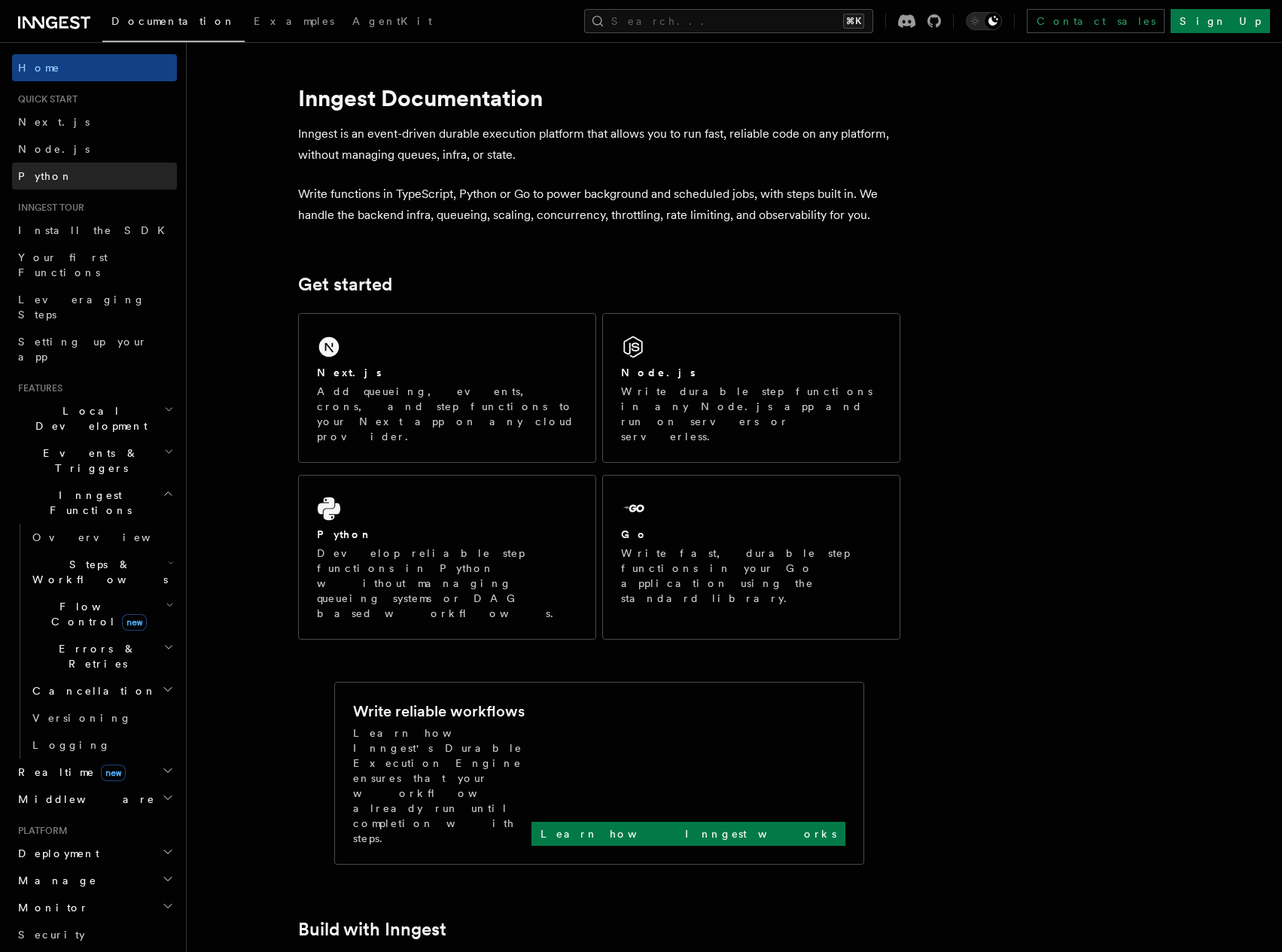
click at [59, 175] on link "Python" at bounding box center [94, 176] width 164 height 27
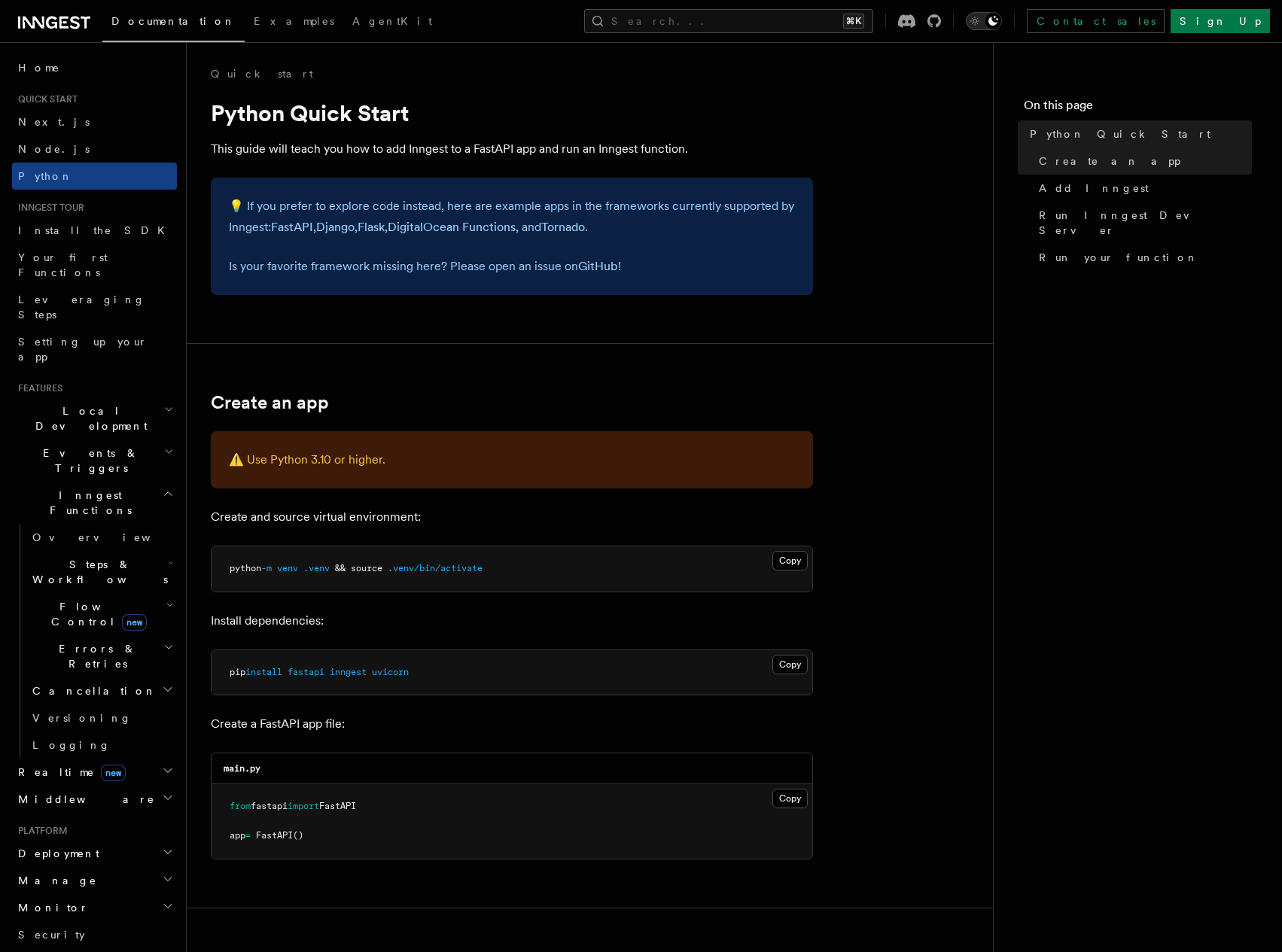
click at [982, 23] on icon "Toggle dark mode" at bounding box center [975, 21] width 15 height 15
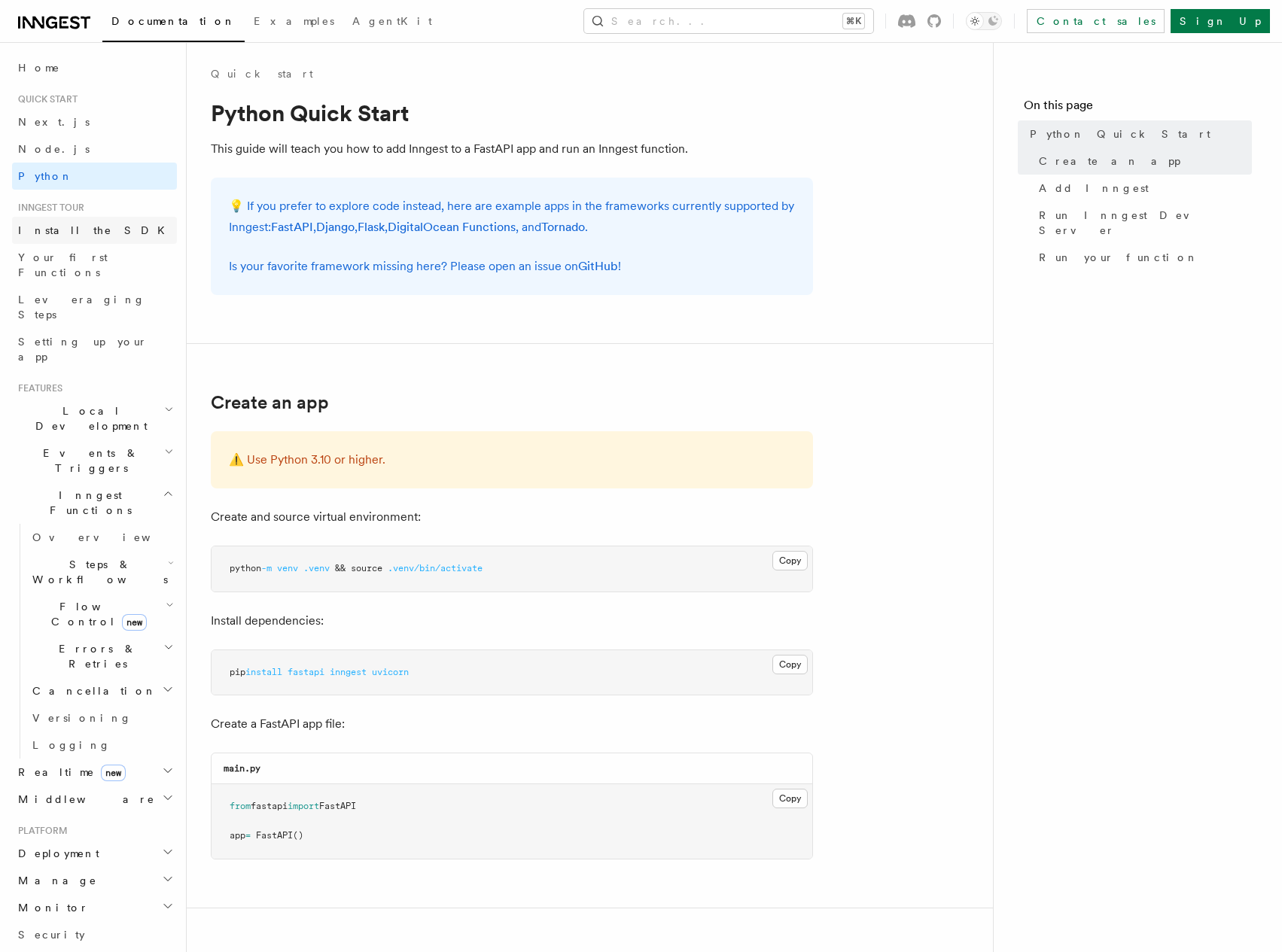
click at [92, 230] on link "Install the SDK" at bounding box center [94, 231] width 164 height 27
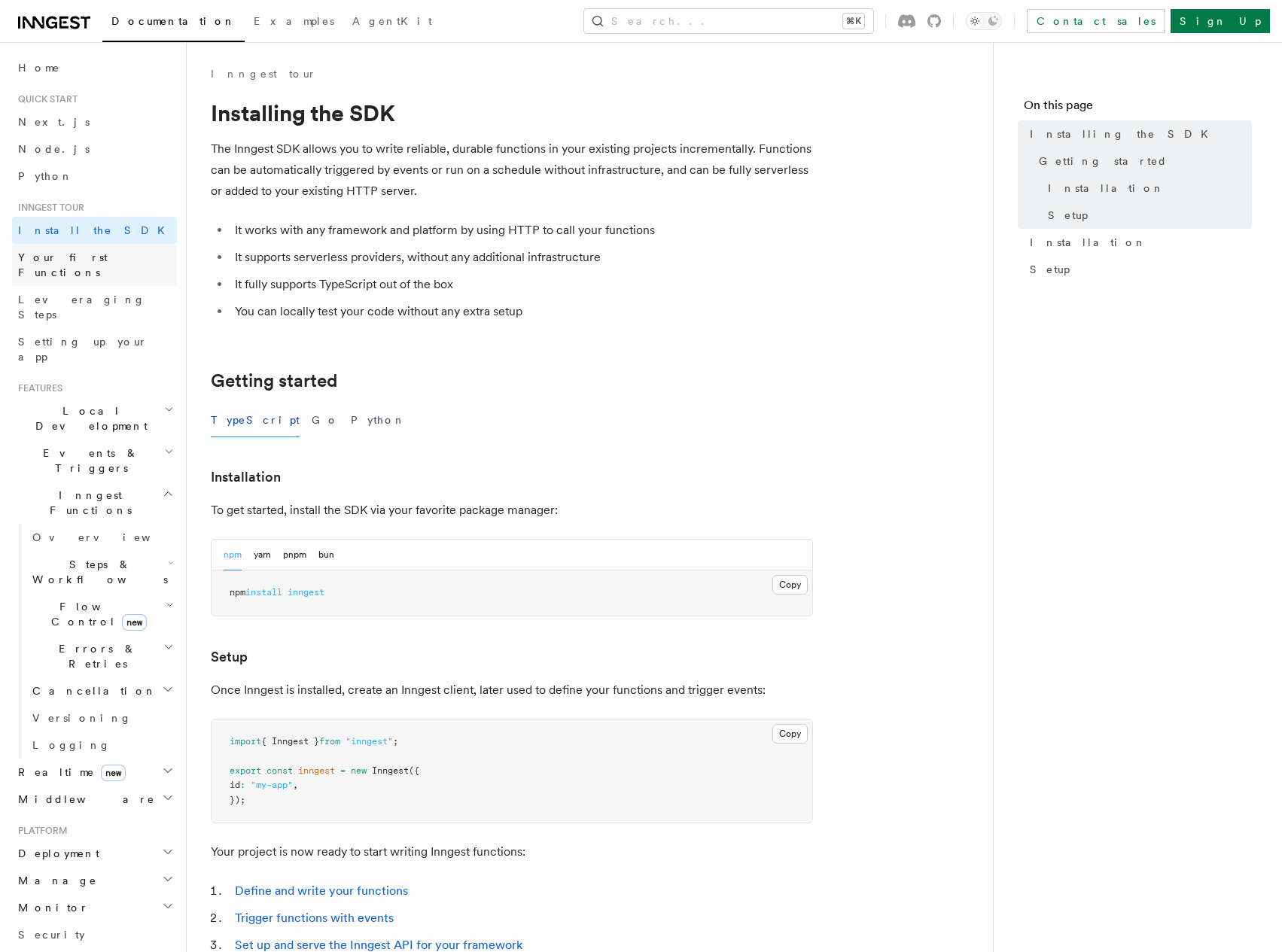
click at [55, 254] on span "Your first Functions" at bounding box center [63, 265] width 90 height 27
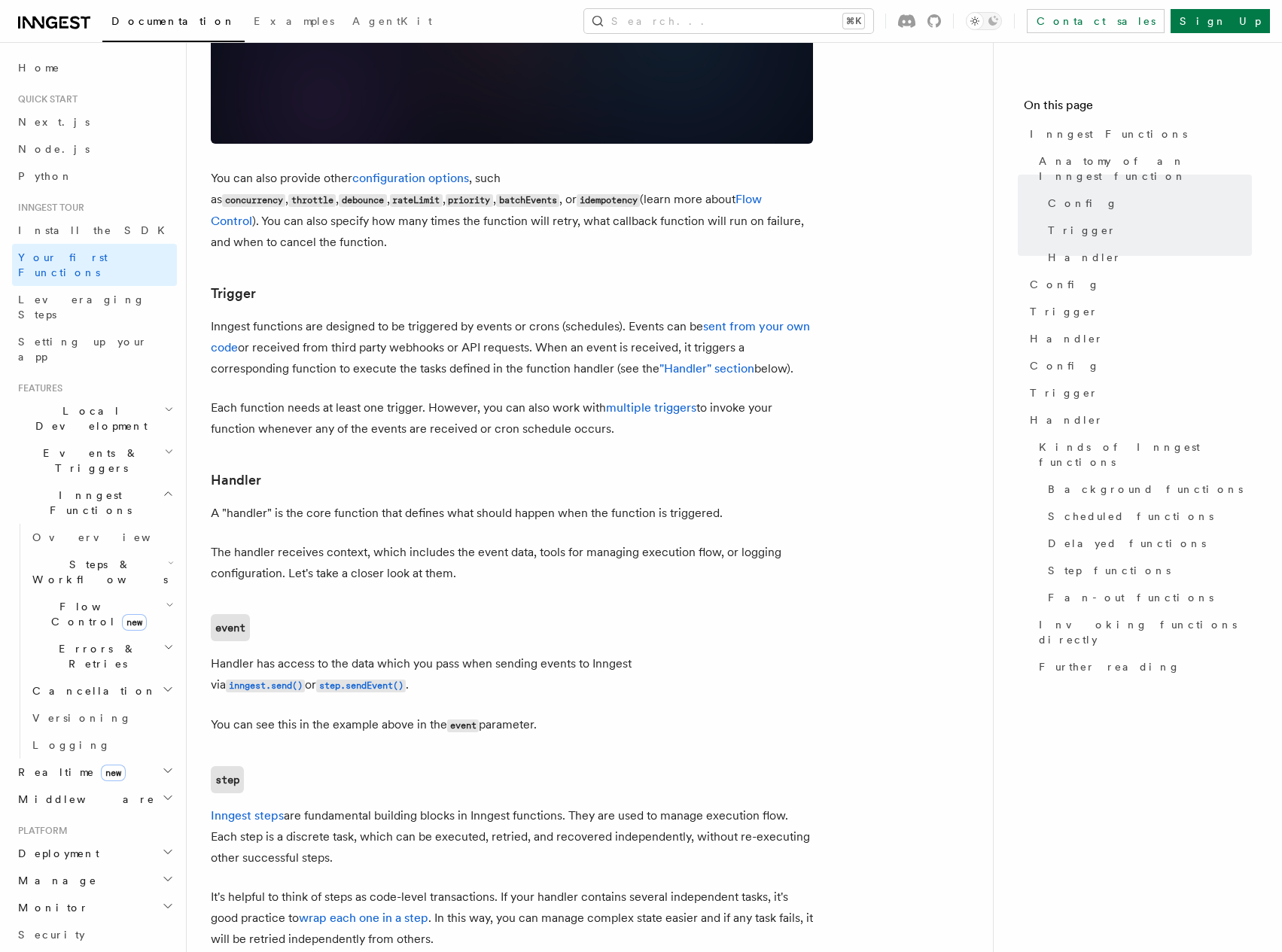
scroll to position [1403, 0]
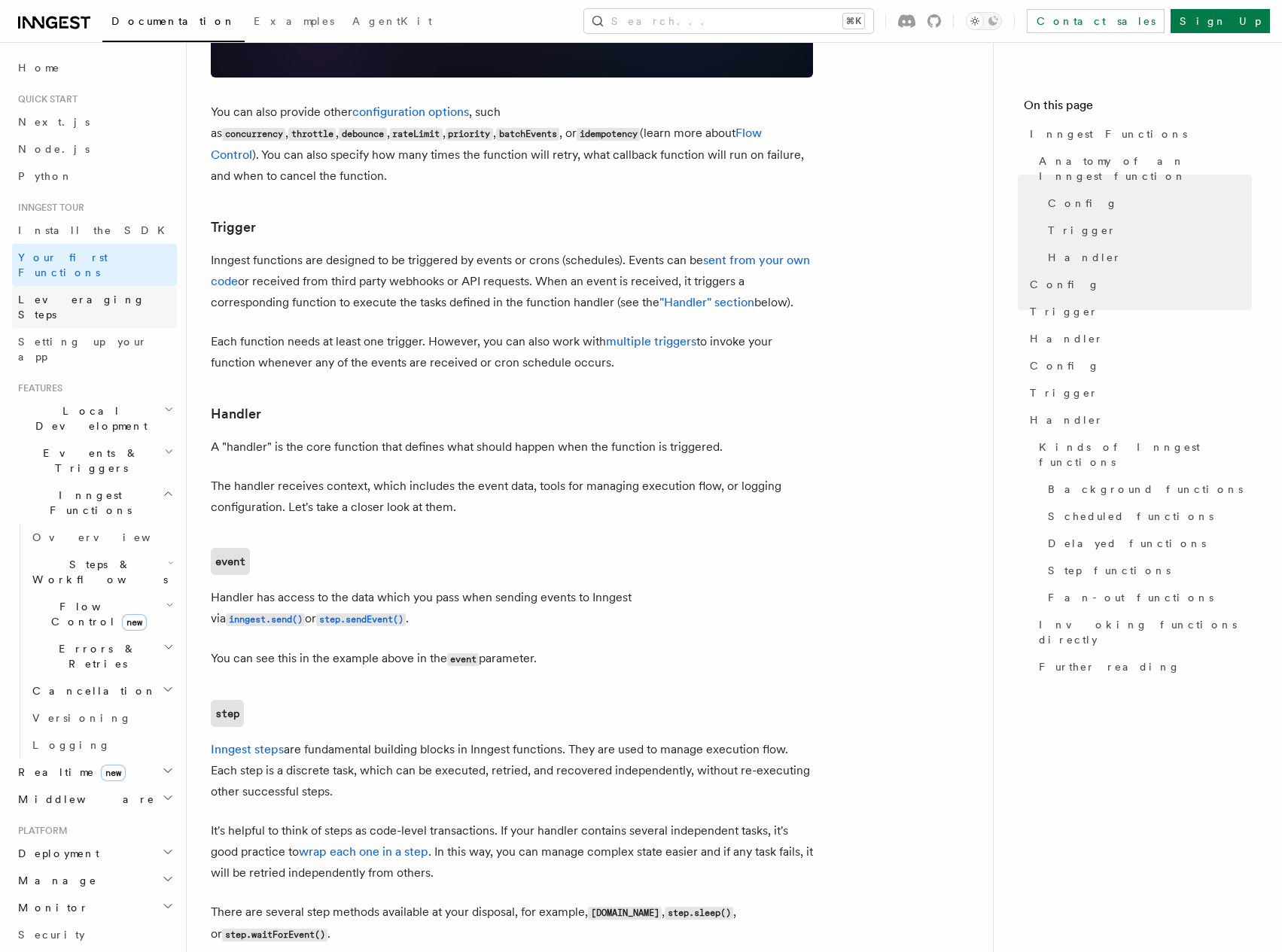
click at [92, 293] on span "Leveraging Steps" at bounding box center [82, 307] width 127 height 27
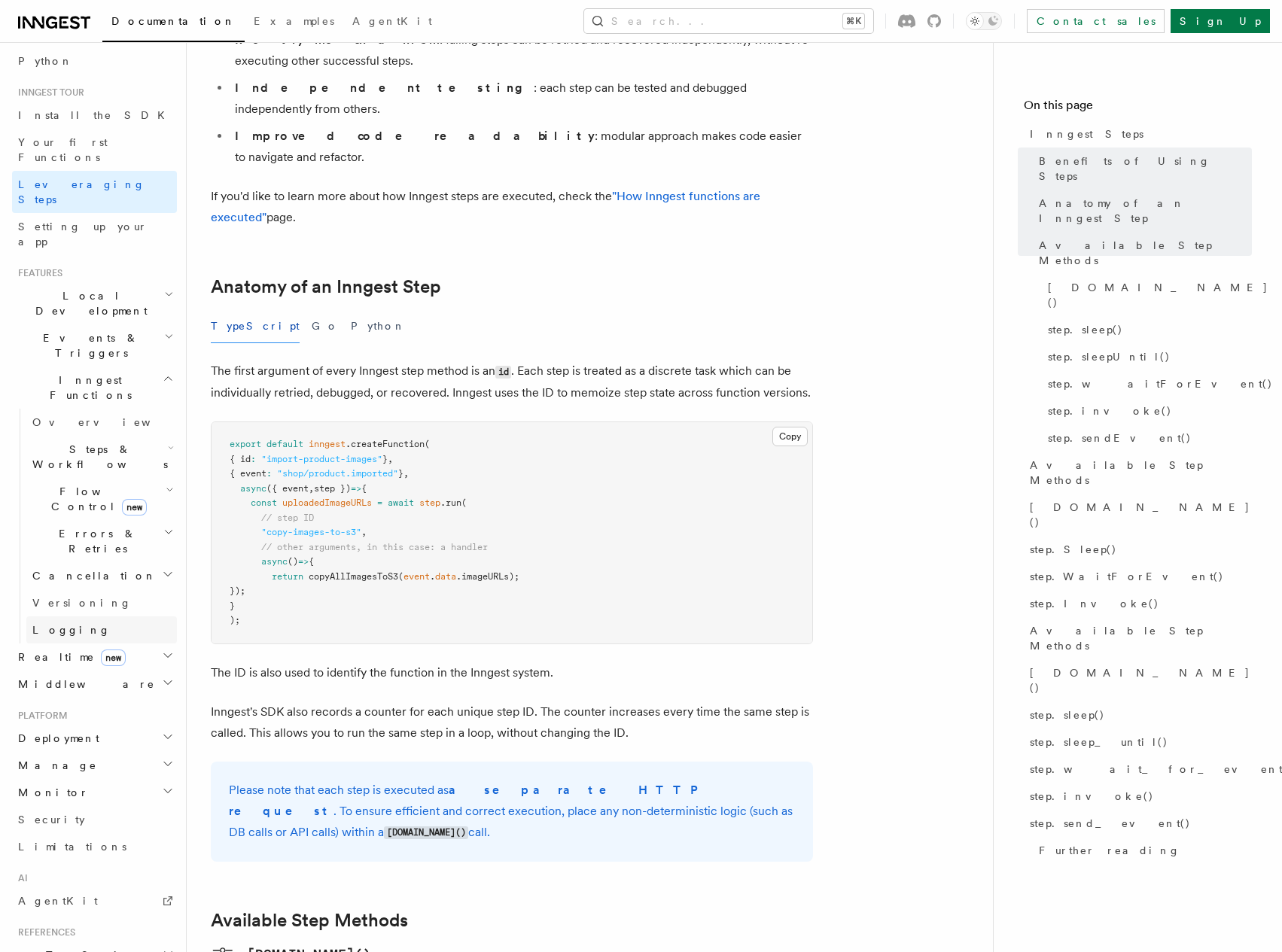
scroll to position [116, 0]
click at [78, 723] on h2 "Deployment" at bounding box center [94, 737] width 164 height 27
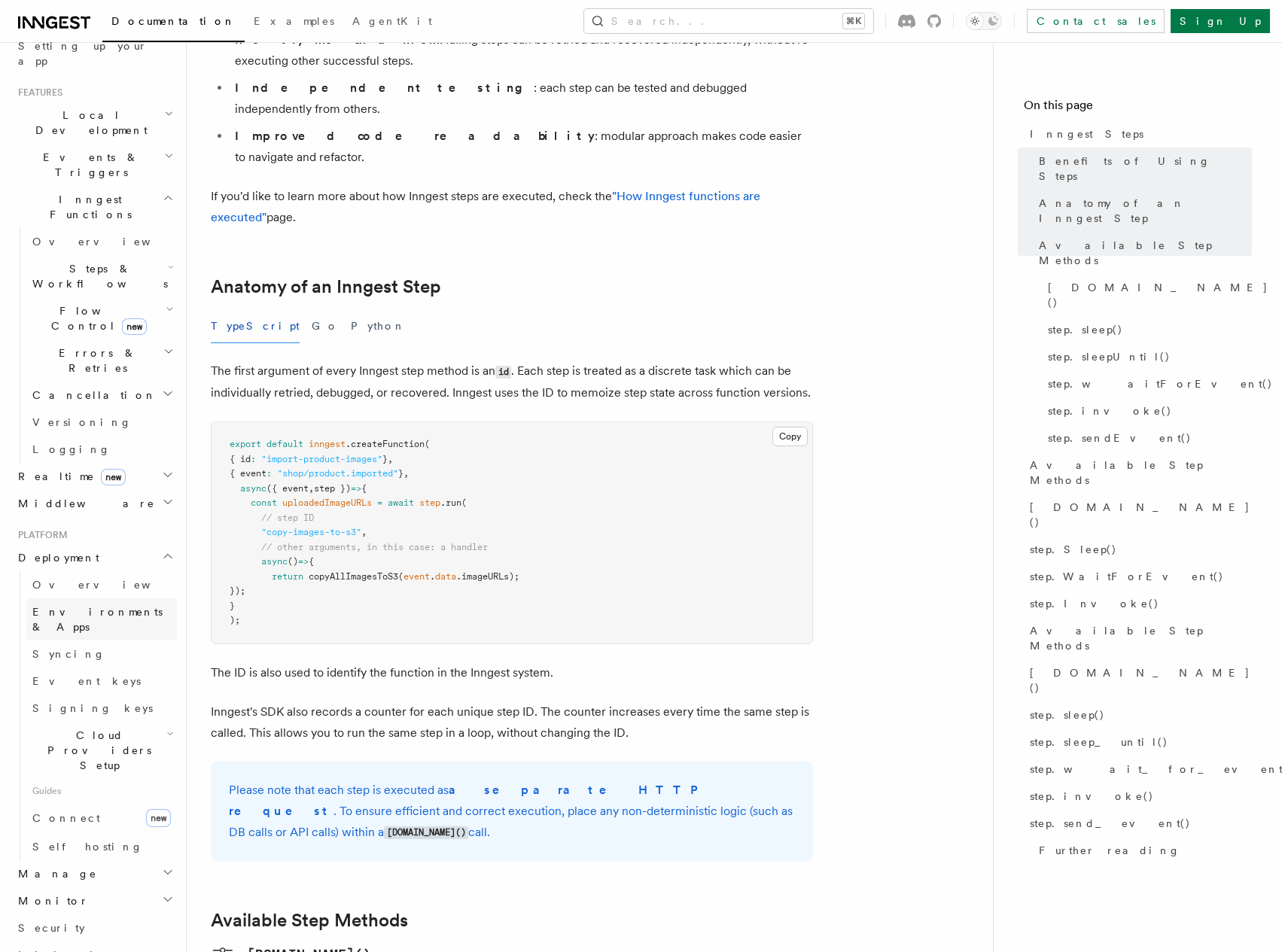
scroll to position [316, 0]
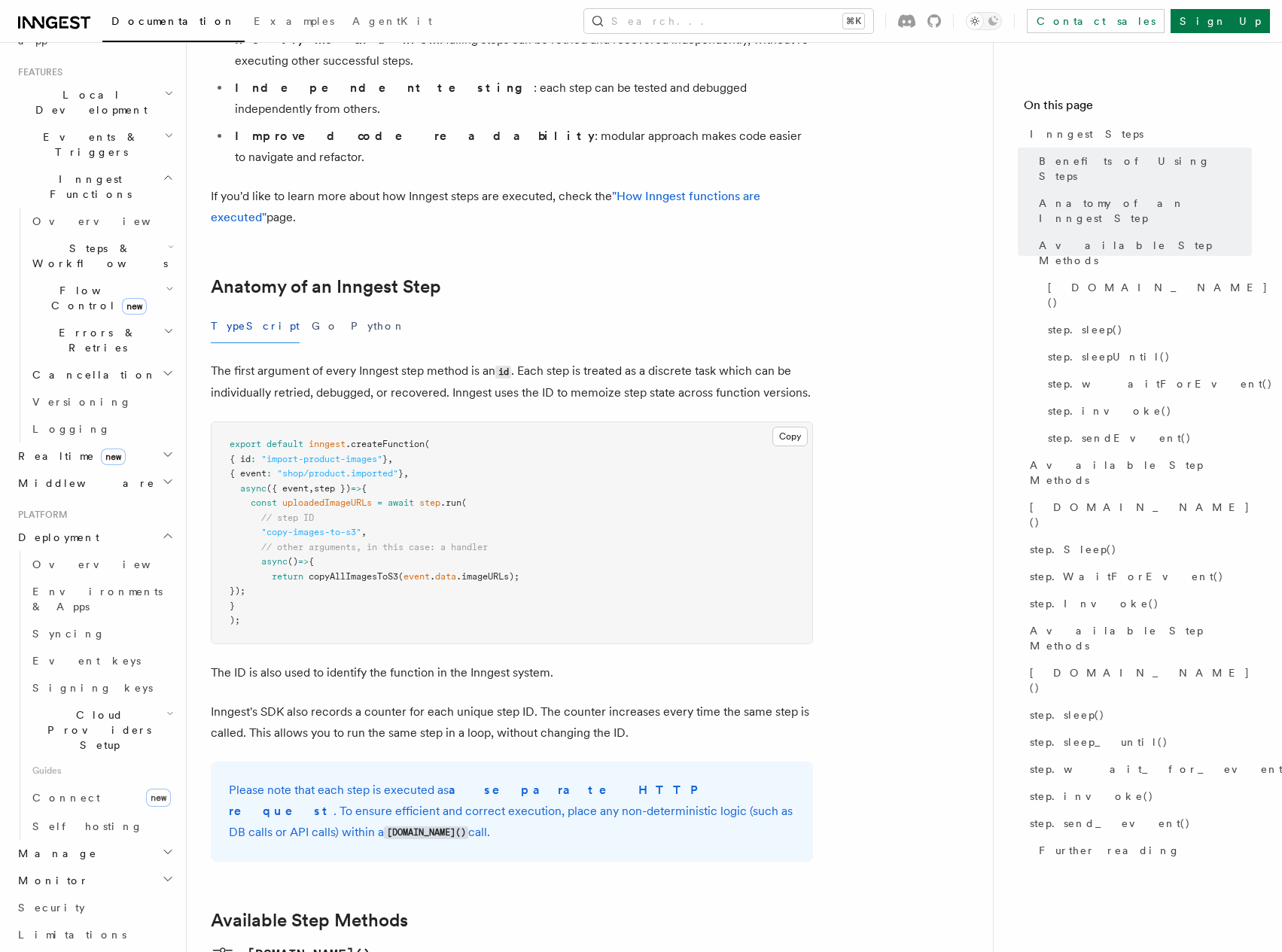
click at [79, 840] on h2 "Manage" at bounding box center [94, 854] width 164 height 27
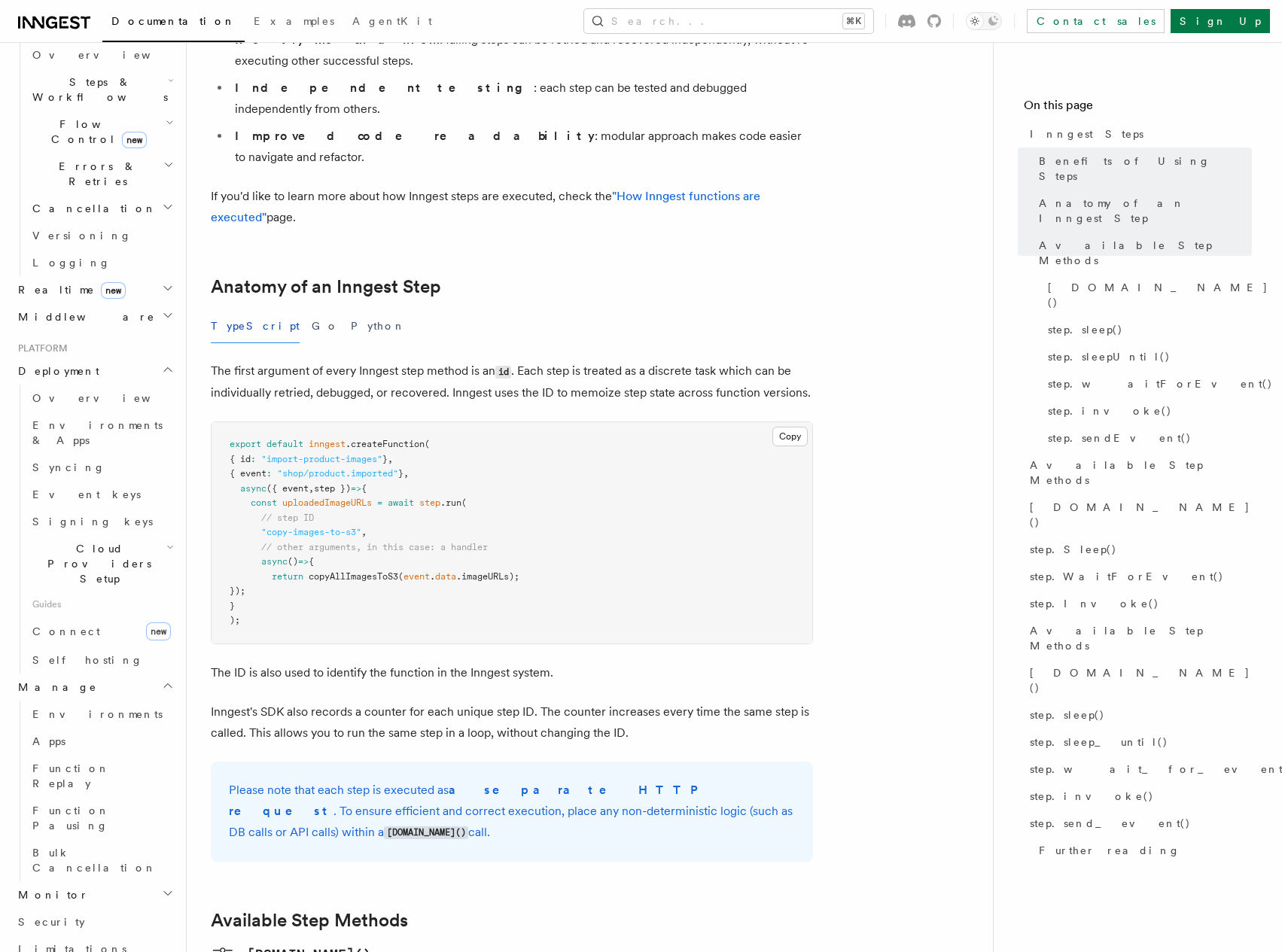
scroll to position [627, 0]
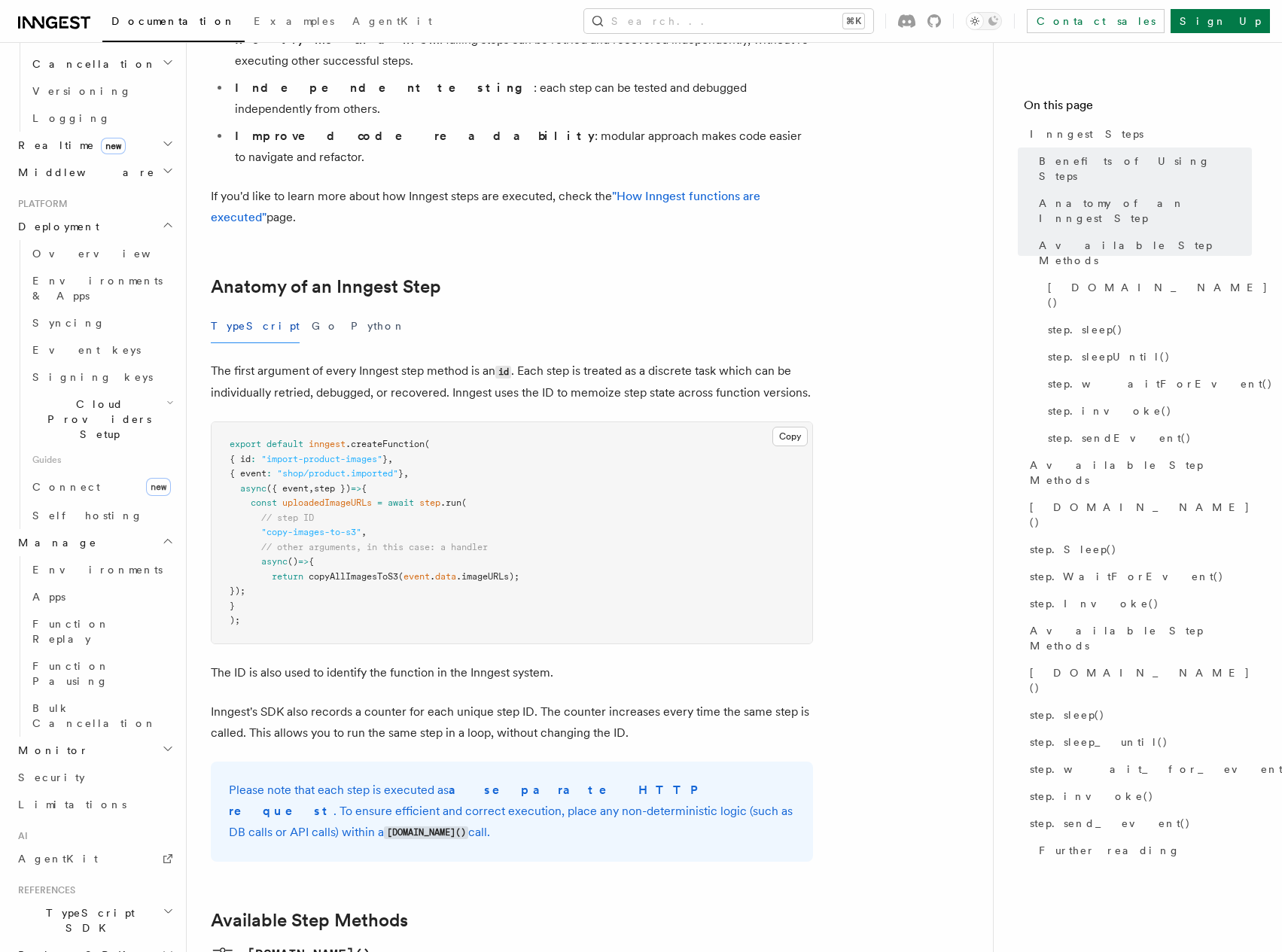
click at [83, 941] on h2 "Python SDK" at bounding box center [94, 955] width 164 height 27
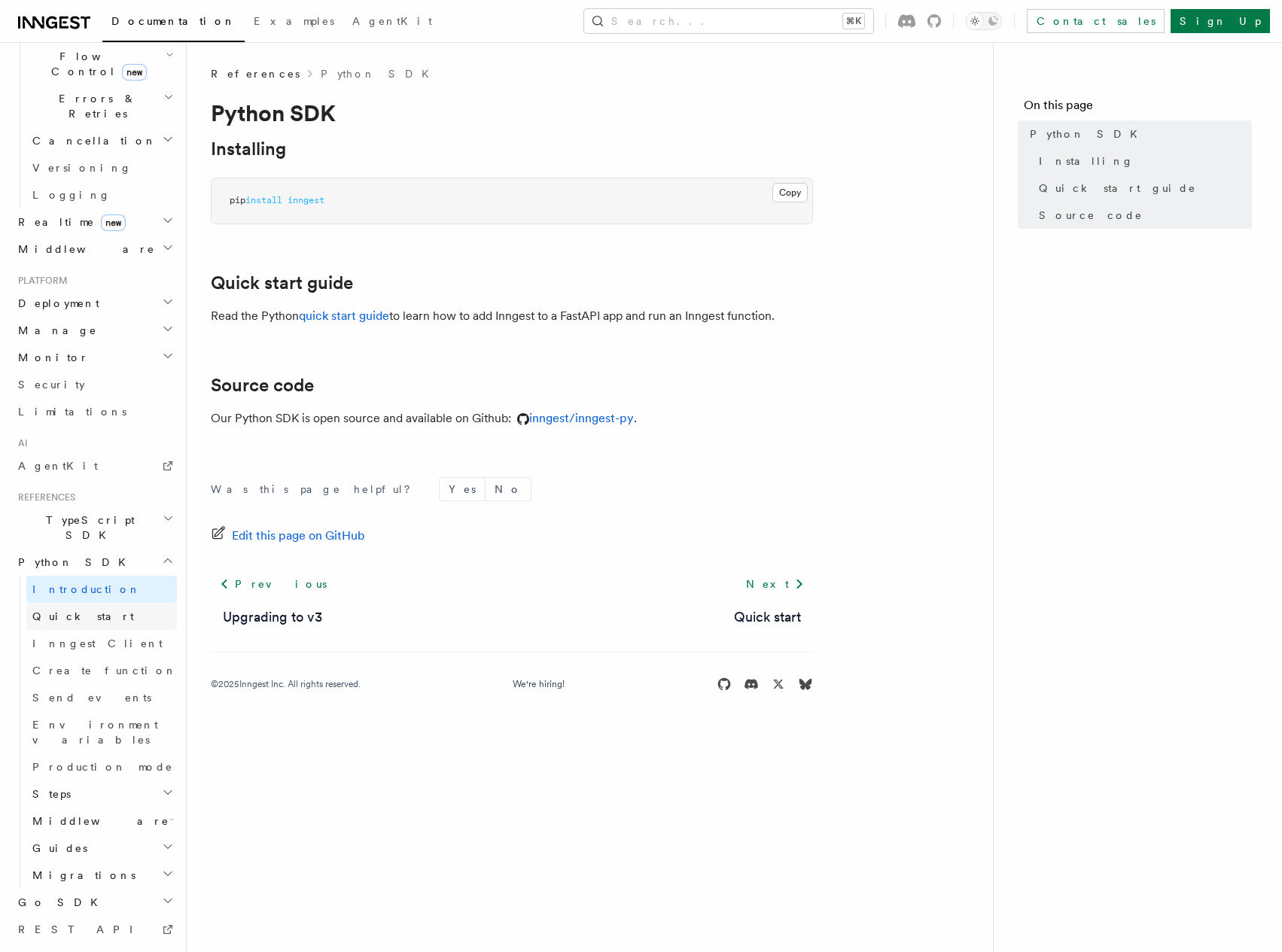
click at [78, 603] on link "Quick start" at bounding box center [102, 617] width 151 height 27
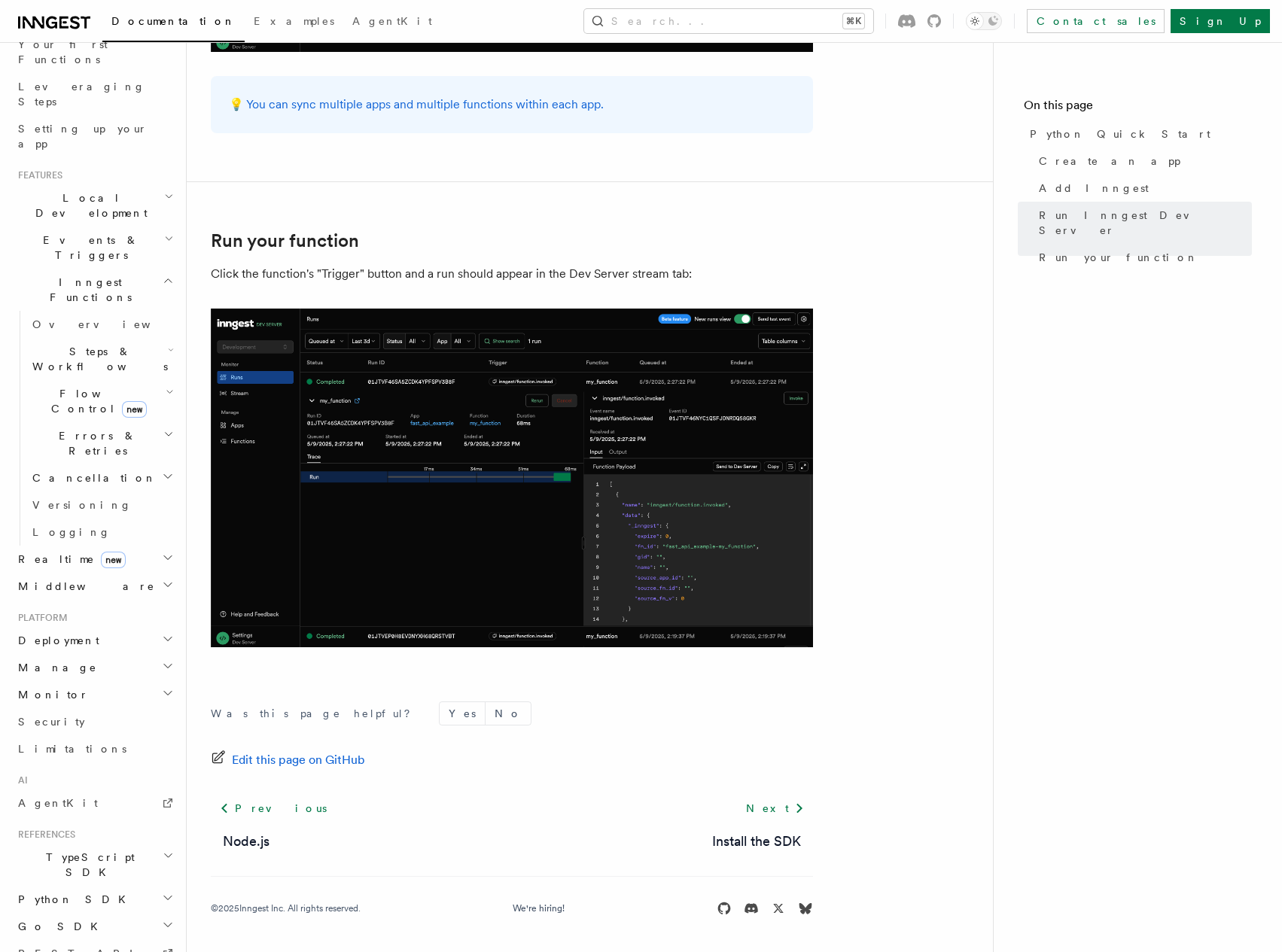
scroll to position [253, 0]
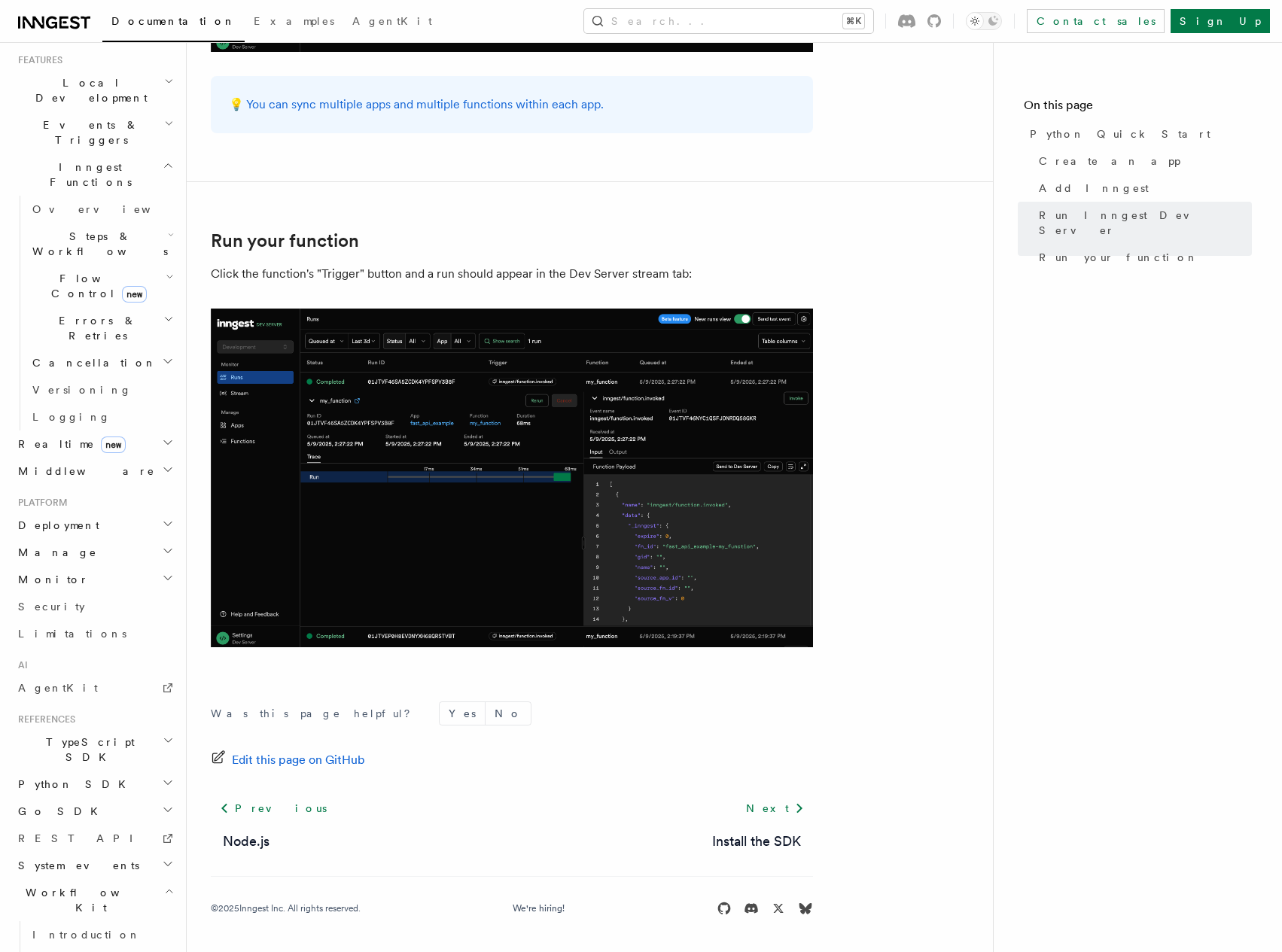
scroll to position [388, 0]
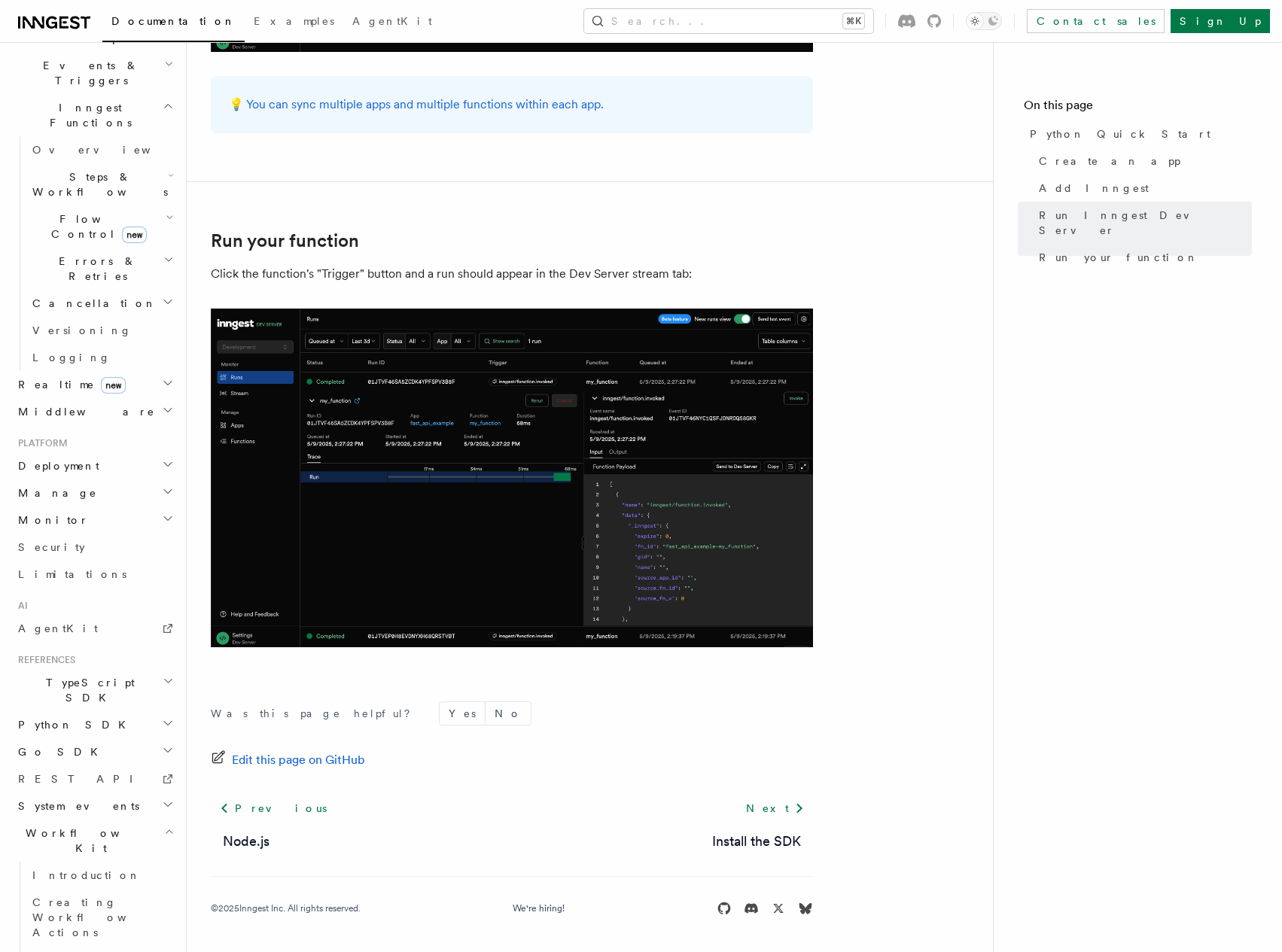
click at [68, 798] on span "System events" at bounding box center [75, 806] width 127 height 15
click at [64, 766] on link "REST API" at bounding box center [94, 779] width 164 height 27
